Goal: Task Accomplishment & Management: Use online tool/utility

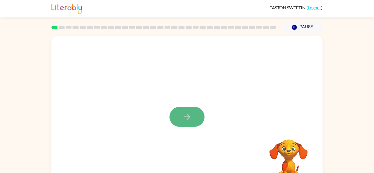
click at [178, 108] on button "button" at bounding box center [186, 117] width 35 height 20
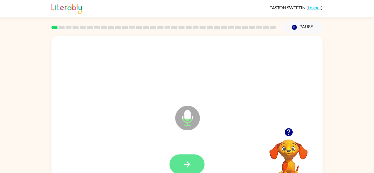
click at [196, 167] on button "button" at bounding box center [186, 165] width 35 height 20
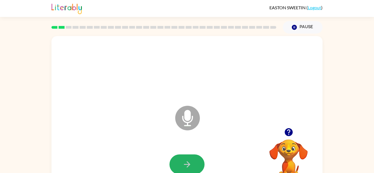
click at [196, 167] on button "button" at bounding box center [186, 165] width 35 height 20
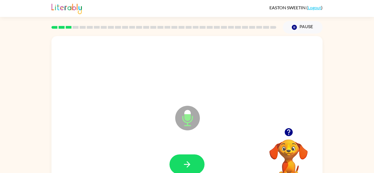
click at [196, 167] on button "button" at bounding box center [186, 165] width 35 height 20
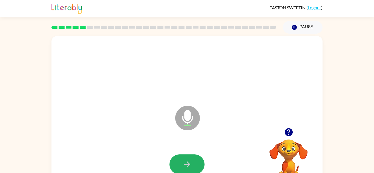
click at [196, 167] on button "button" at bounding box center [186, 165] width 35 height 20
click at [187, 162] on icon "button" at bounding box center [187, 165] width 10 height 10
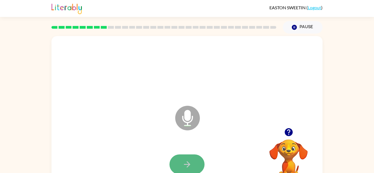
click at [187, 161] on icon "button" at bounding box center [187, 165] width 10 height 10
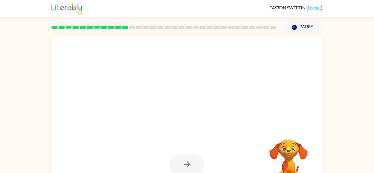
click at [187, 161] on div at bounding box center [186, 165] width 35 height 20
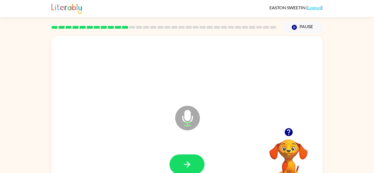
click at [187, 161] on icon "button" at bounding box center [187, 165] width 10 height 10
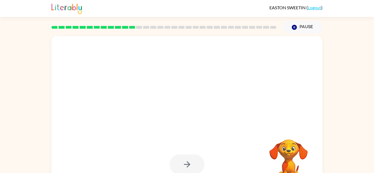
click at [187, 162] on div at bounding box center [186, 165] width 35 height 20
click at [187, 158] on div at bounding box center [186, 165] width 35 height 20
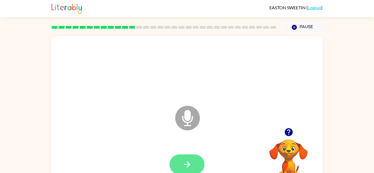
click at [190, 164] on icon "button" at bounding box center [187, 165] width 10 height 10
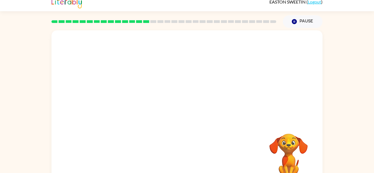
scroll to position [5, 0]
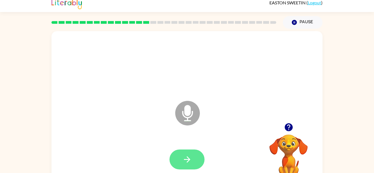
click at [188, 153] on button "button" at bounding box center [186, 160] width 35 height 20
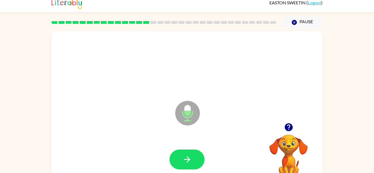
click at [188, 153] on button "button" at bounding box center [186, 160] width 35 height 20
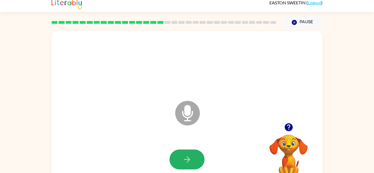
click at [188, 153] on button "button" at bounding box center [186, 160] width 35 height 20
click at [188, 154] on button "button" at bounding box center [186, 160] width 35 height 20
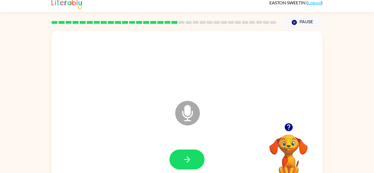
click at [188, 154] on button "button" at bounding box center [186, 160] width 35 height 20
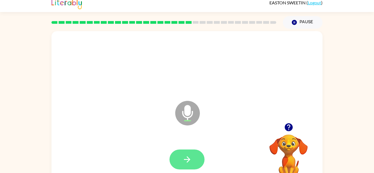
click at [188, 154] on button "button" at bounding box center [186, 160] width 35 height 20
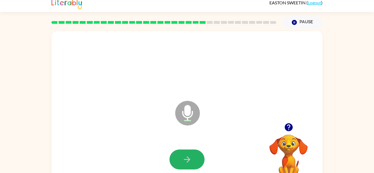
click at [188, 154] on button "button" at bounding box center [186, 160] width 35 height 20
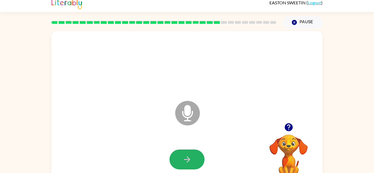
click at [188, 154] on button "button" at bounding box center [186, 160] width 35 height 20
click at [187, 153] on button "button" at bounding box center [186, 160] width 35 height 20
click at [288, 132] on icon "button" at bounding box center [289, 128] width 10 height 10
click at [188, 158] on icon "button" at bounding box center [187, 159] width 6 height 6
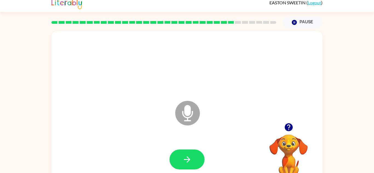
click at [188, 158] on icon "button" at bounding box center [187, 159] width 6 height 6
click at [290, 130] on icon "button" at bounding box center [288, 127] width 8 height 8
click at [195, 151] on button "button" at bounding box center [186, 160] width 35 height 20
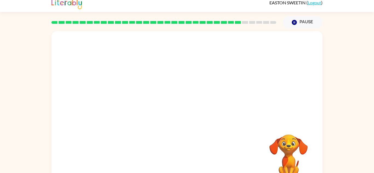
click at [195, 151] on div at bounding box center [187, 159] width 260 height 45
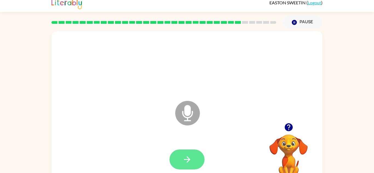
click at [197, 156] on button "button" at bounding box center [186, 160] width 35 height 20
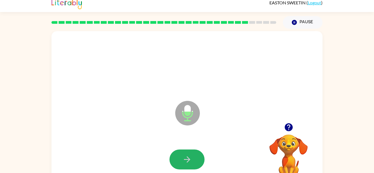
click at [197, 156] on button "button" at bounding box center [186, 160] width 35 height 20
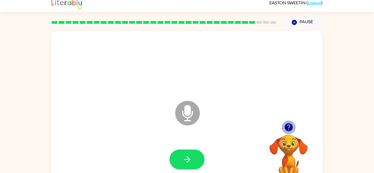
click at [289, 125] on icon "button" at bounding box center [289, 128] width 10 height 10
click at [287, 126] on icon "button" at bounding box center [288, 127] width 8 height 8
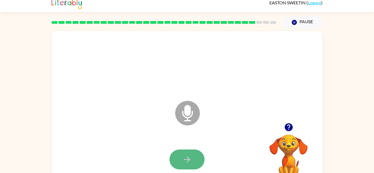
click at [195, 166] on button "button" at bounding box center [186, 160] width 35 height 20
click at [195, 165] on button "button" at bounding box center [186, 160] width 35 height 20
